Goal: Information Seeking & Learning: Understand process/instructions

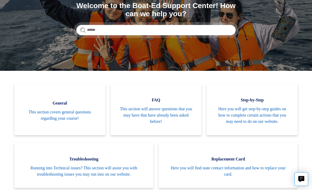
scroll to position [67, 0]
click at [157, 120] on span "This section will answer questions that you may have that have already been ask…" at bounding box center [155, 115] width 75 height 19
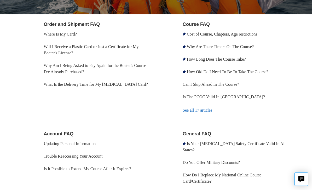
scroll to position [152, 0]
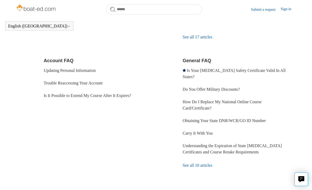
click at [92, 71] on link "Updating Personal Information" at bounding box center [70, 70] width 52 height 4
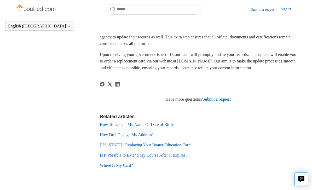
scroll to position [138, 0]
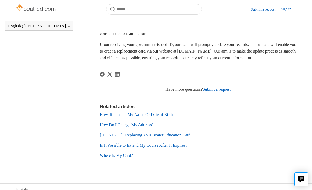
click at [146, 127] on link "How Do I Change My Address?" at bounding box center [127, 124] width 54 height 4
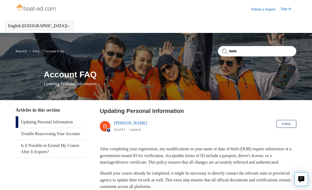
scroll to position [0, 0]
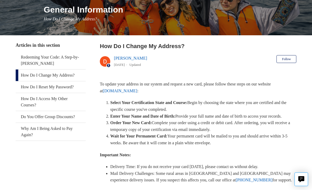
scroll to position [63, 0]
